Goal: Information Seeking & Learning: Learn about a topic

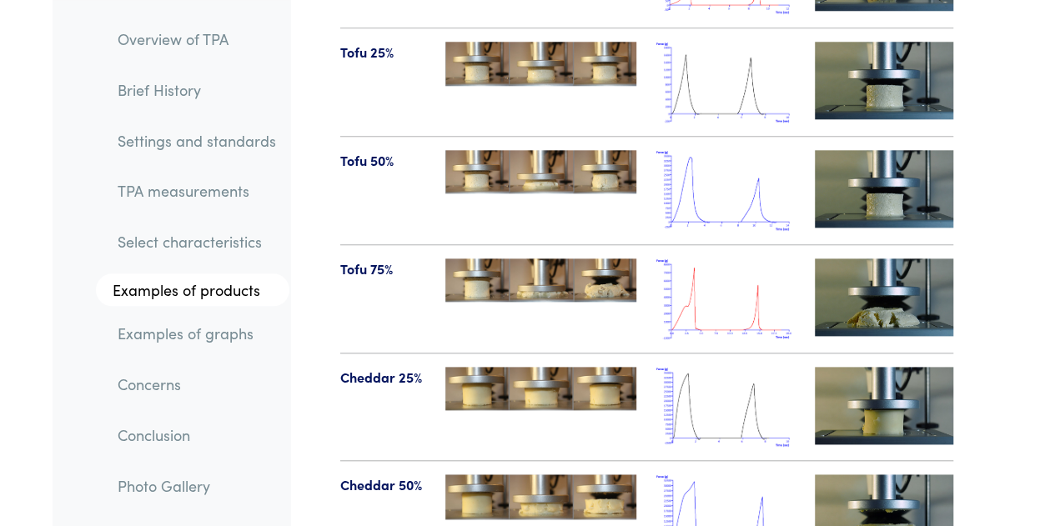
scroll to position [19844, 0]
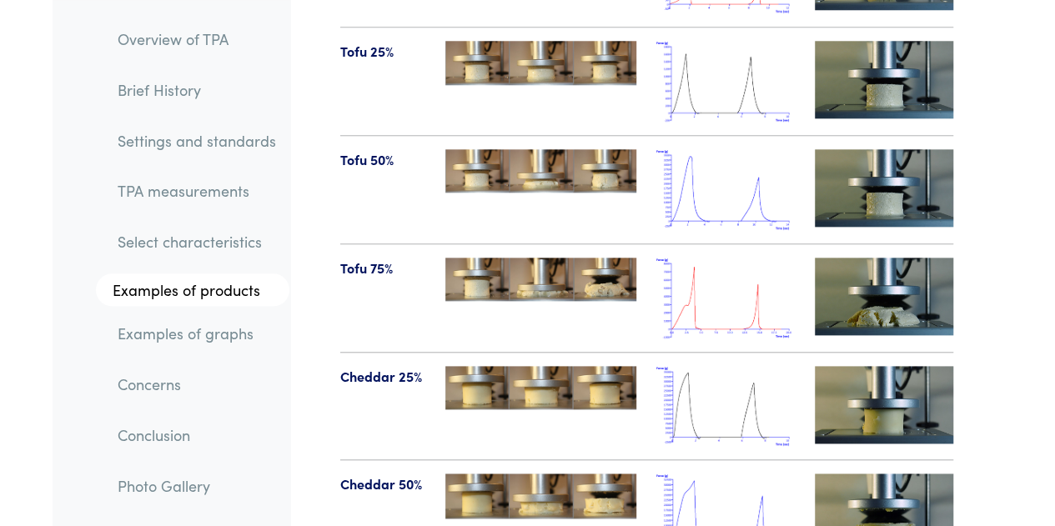
click at [695, 474] on img at bounding box center [725, 514] width 138 height 81
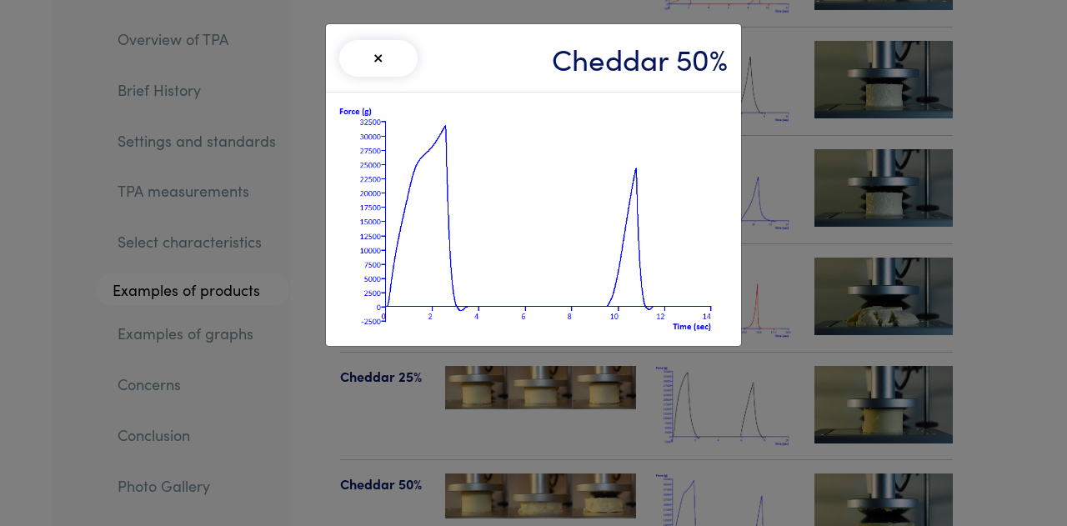
click at [399, 64] on button "×" at bounding box center [378, 58] width 78 height 37
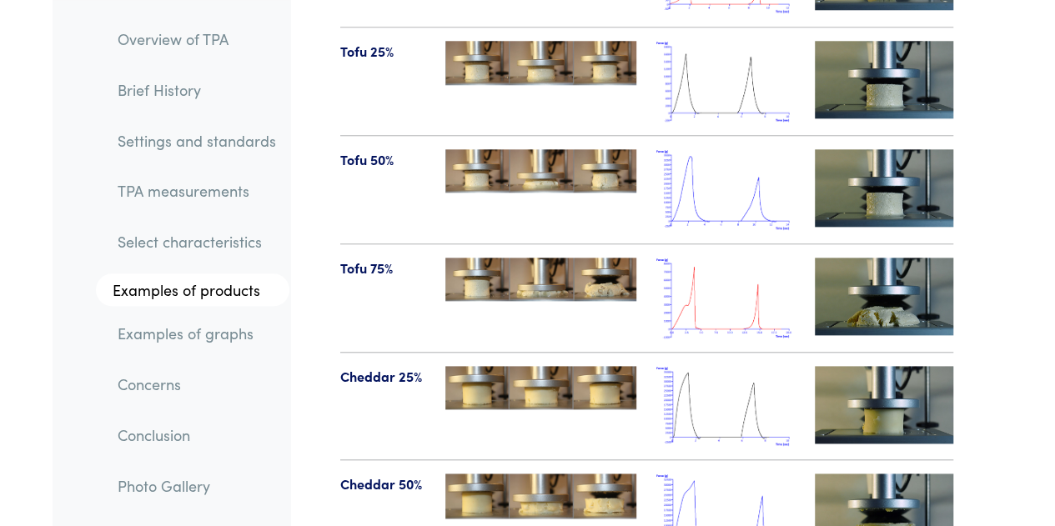
click at [875, 474] on img at bounding box center [884, 513] width 138 height 78
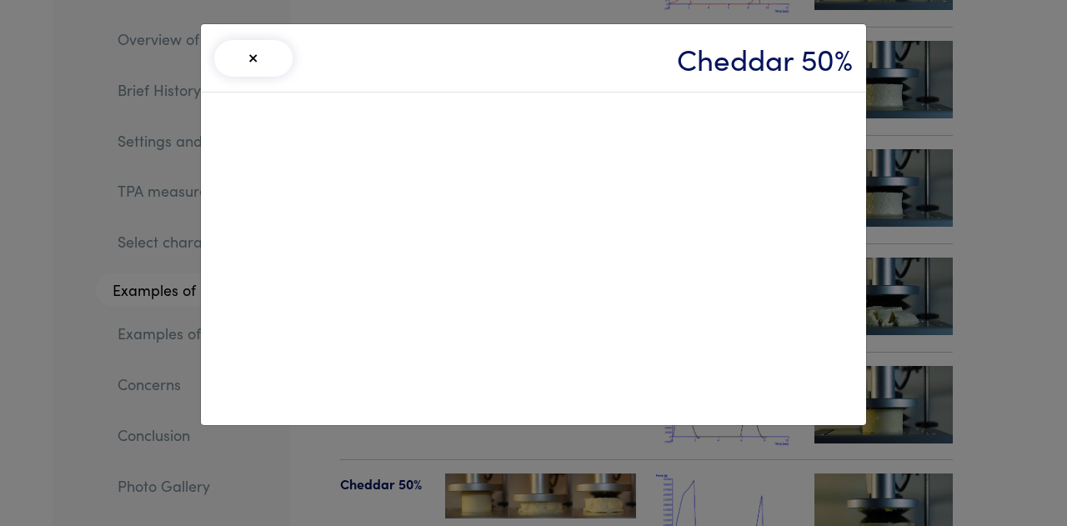
click at [257, 59] on button "×" at bounding box center [253, 58] width 78 height 37
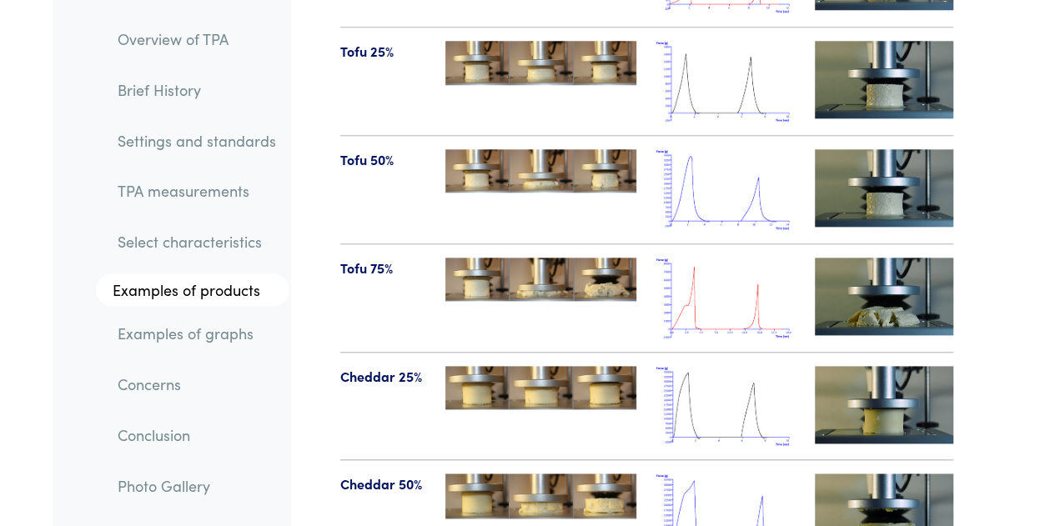
click at [720, 474] on img at bounding box center [725, 514] width 138 height 81
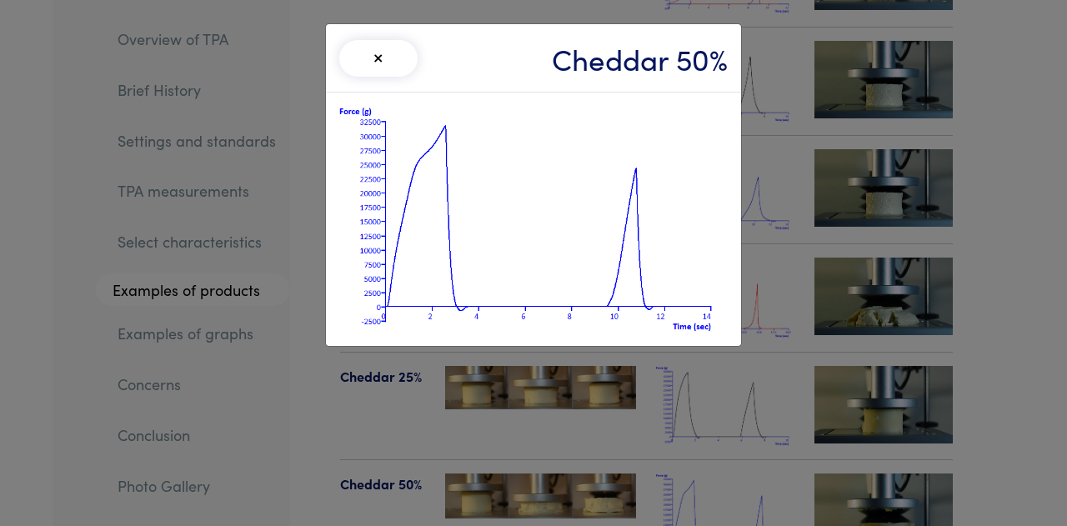
click at [377, 51] on button "×" at bounding box center [378, 58] width 78 height 37
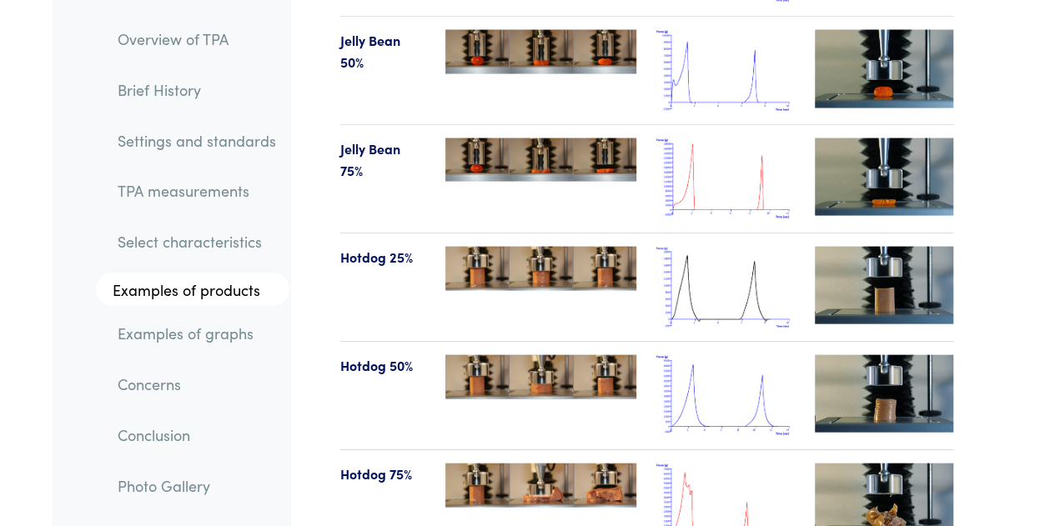
scroll to position [20614, 0]
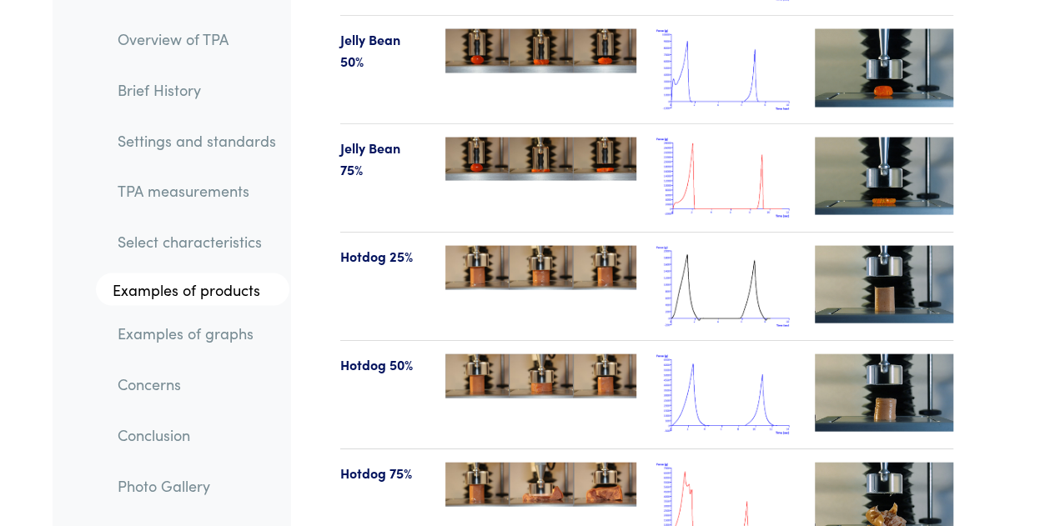
click at [853, 463] on img at bounding box center [884, 502] width 138 height 78
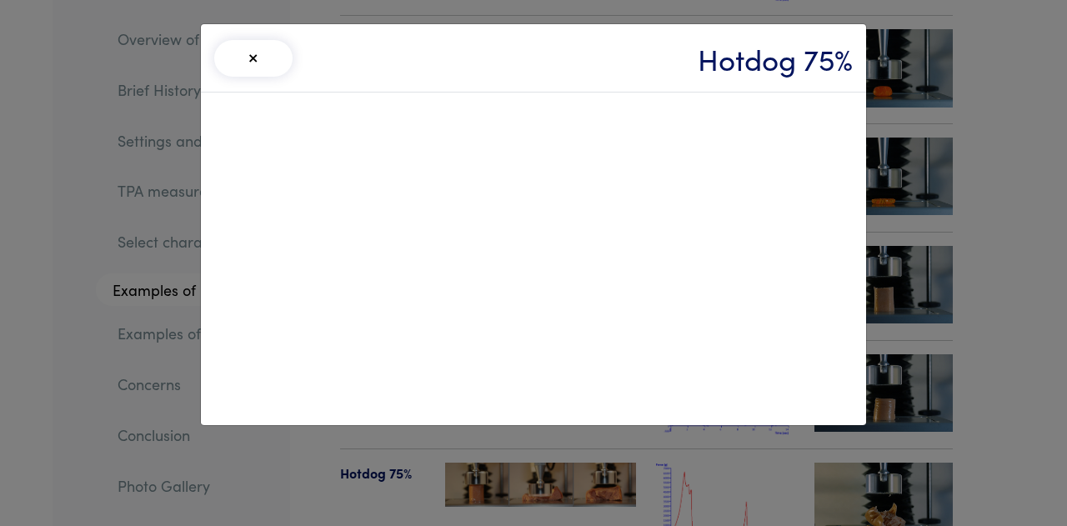
click at [253, 53] on button "×" at bounding box center [253, 58] width 78 height 37
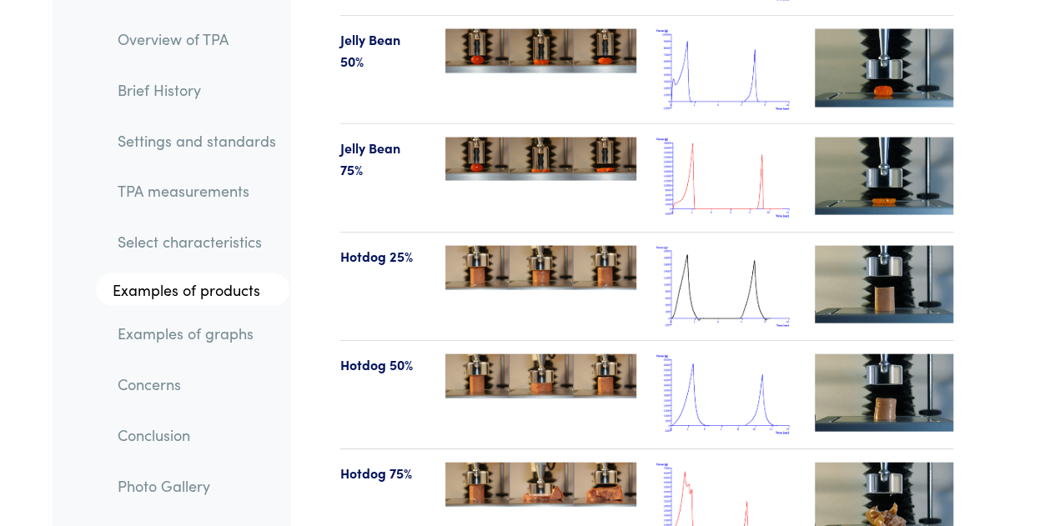
click at [719, 463] on img at bounding box center [725, 503] width 138 height 81
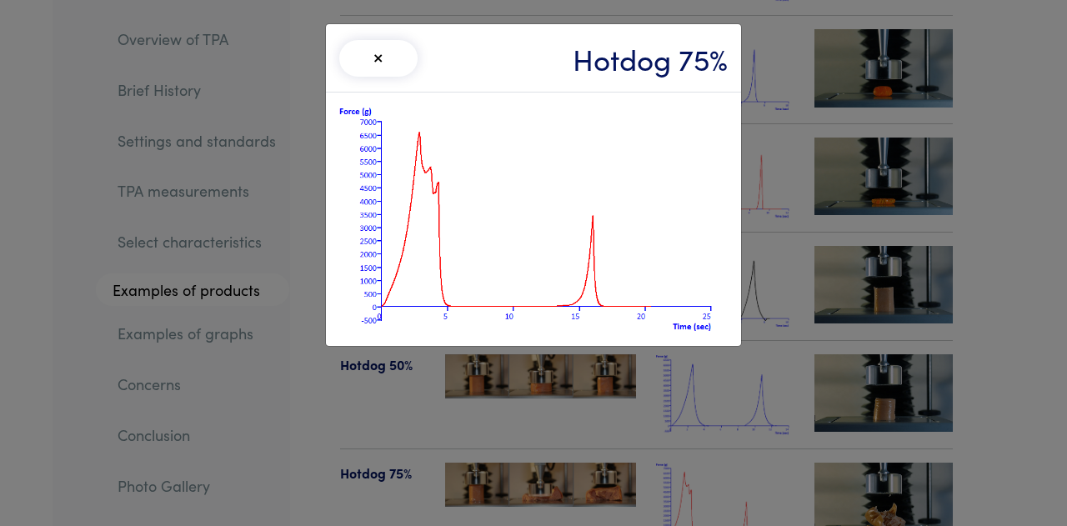
click at [390, 51] on button "×" at bounding box center [378, 58] width 78 height 37
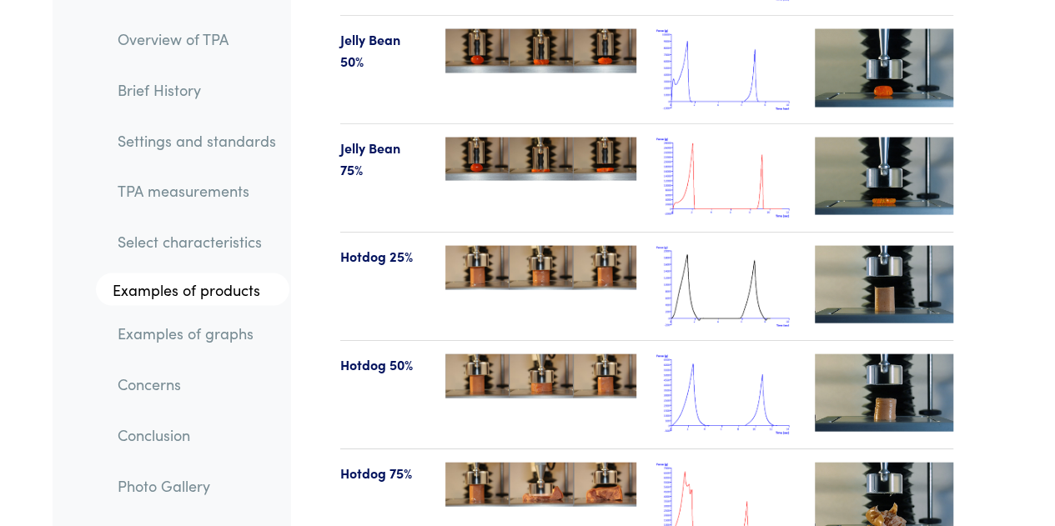
click at [850, 463] on img at bounding box center [884, 502] width 138 height 78
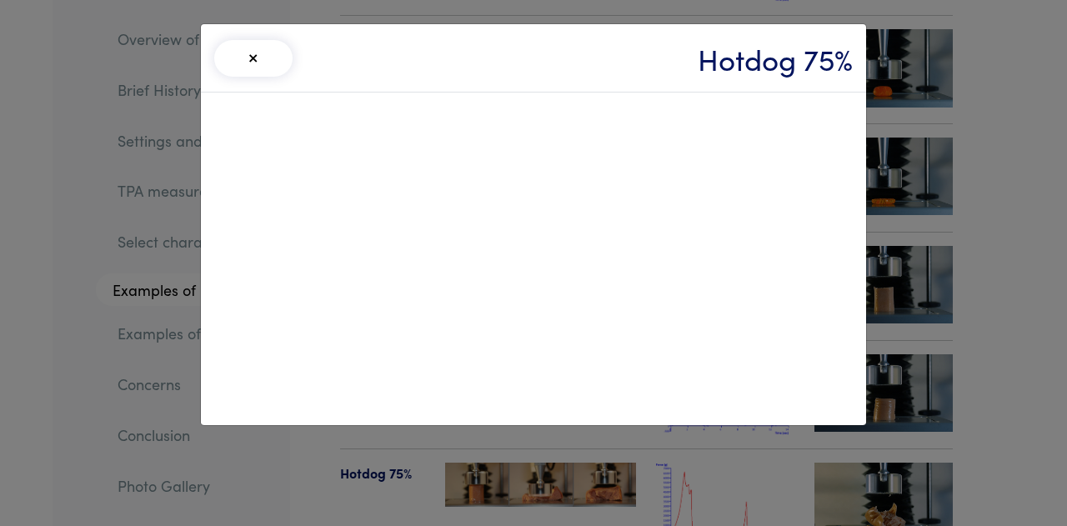
click at [275, 50] on button "×" at bounding box center [253, 58] width 78 height 37
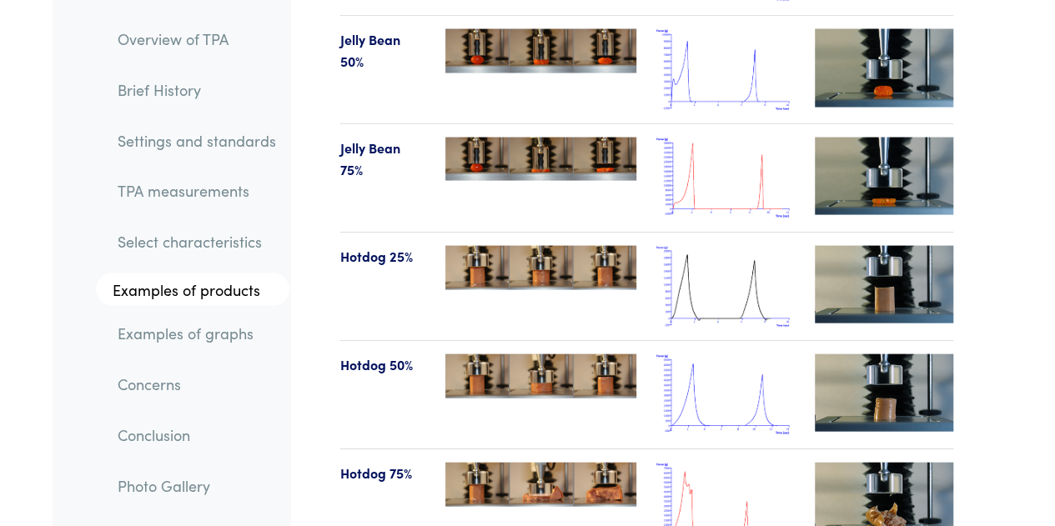
click at [705, 463] on img at bounding box center [725, 503] width 138 height 81
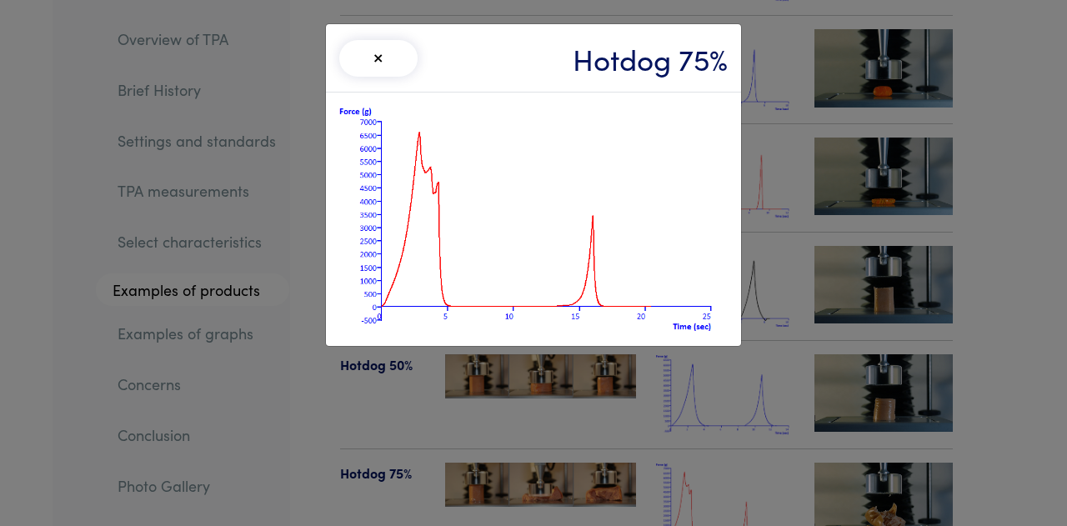
click at [375, 53] on button "×" at bounding box center [378, 58] width 78 height 37
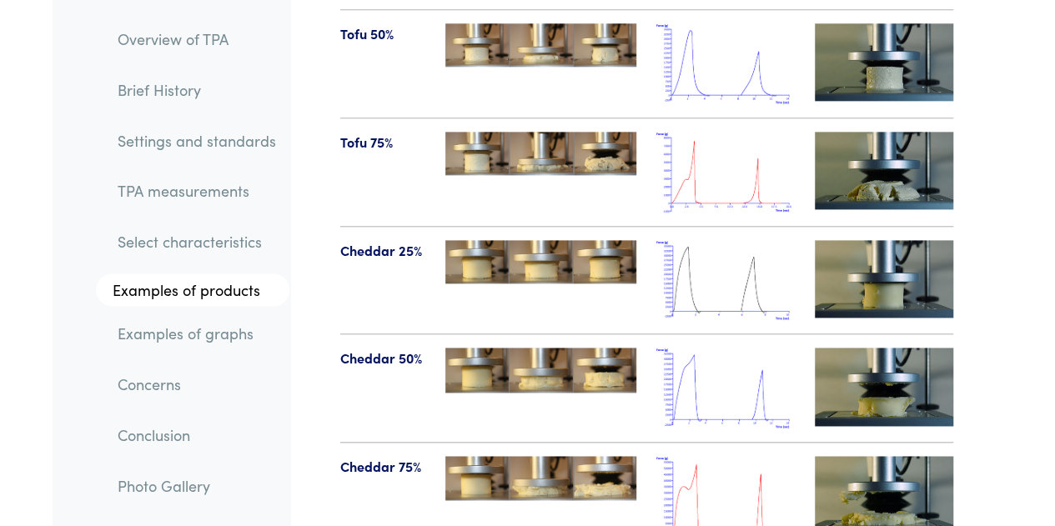
scroll to position [19969, 0]
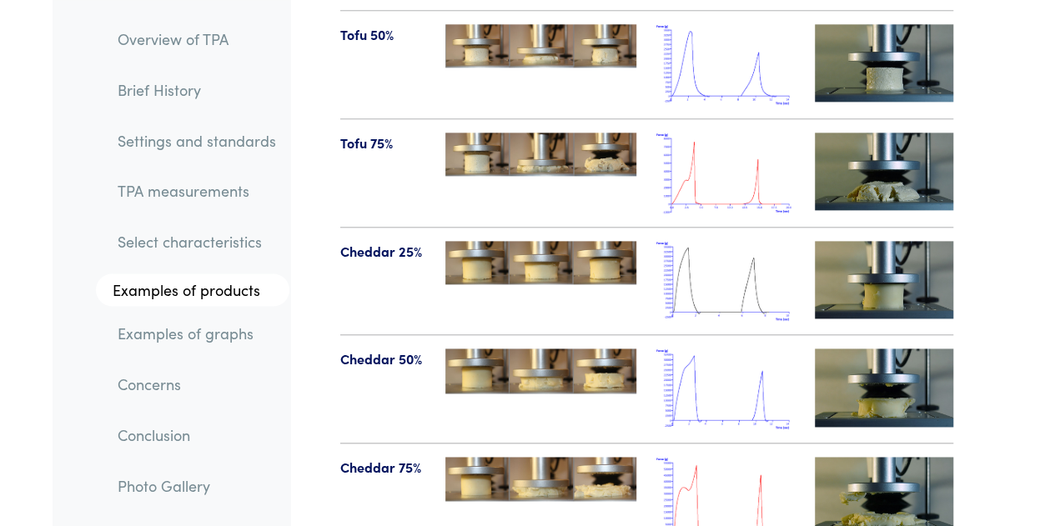
click at [719, 349] on img at bounding box center [725, 389] width 138 height 81
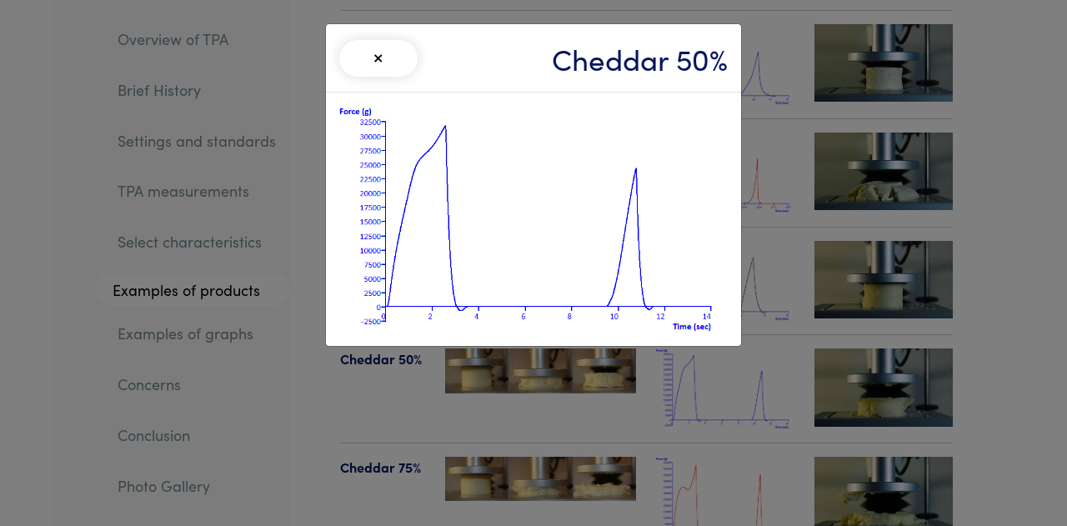
click at [382, 54] on button "×" at bounding box center [378, 58] width 78 height 37
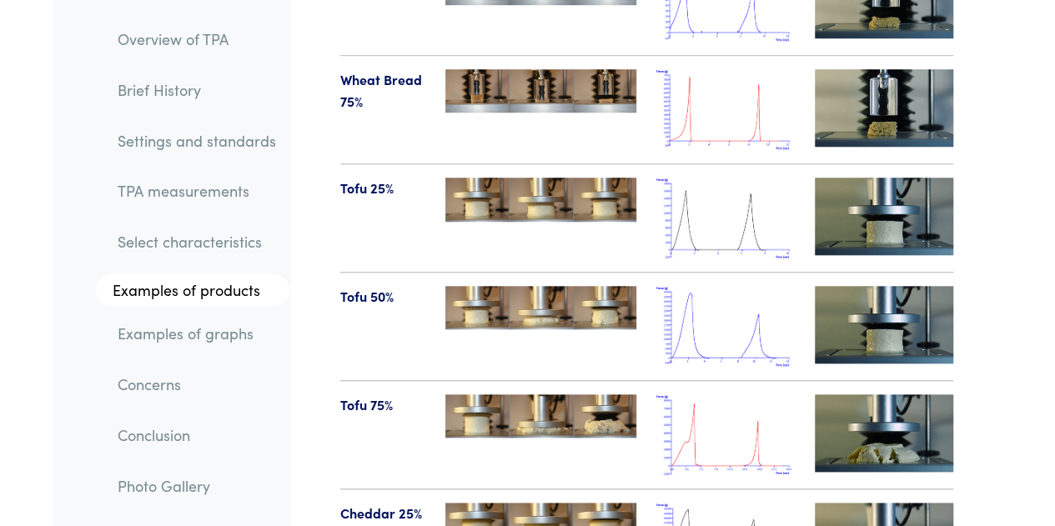
scroll to position [19707, 0]
